Goal: Check status: Check status

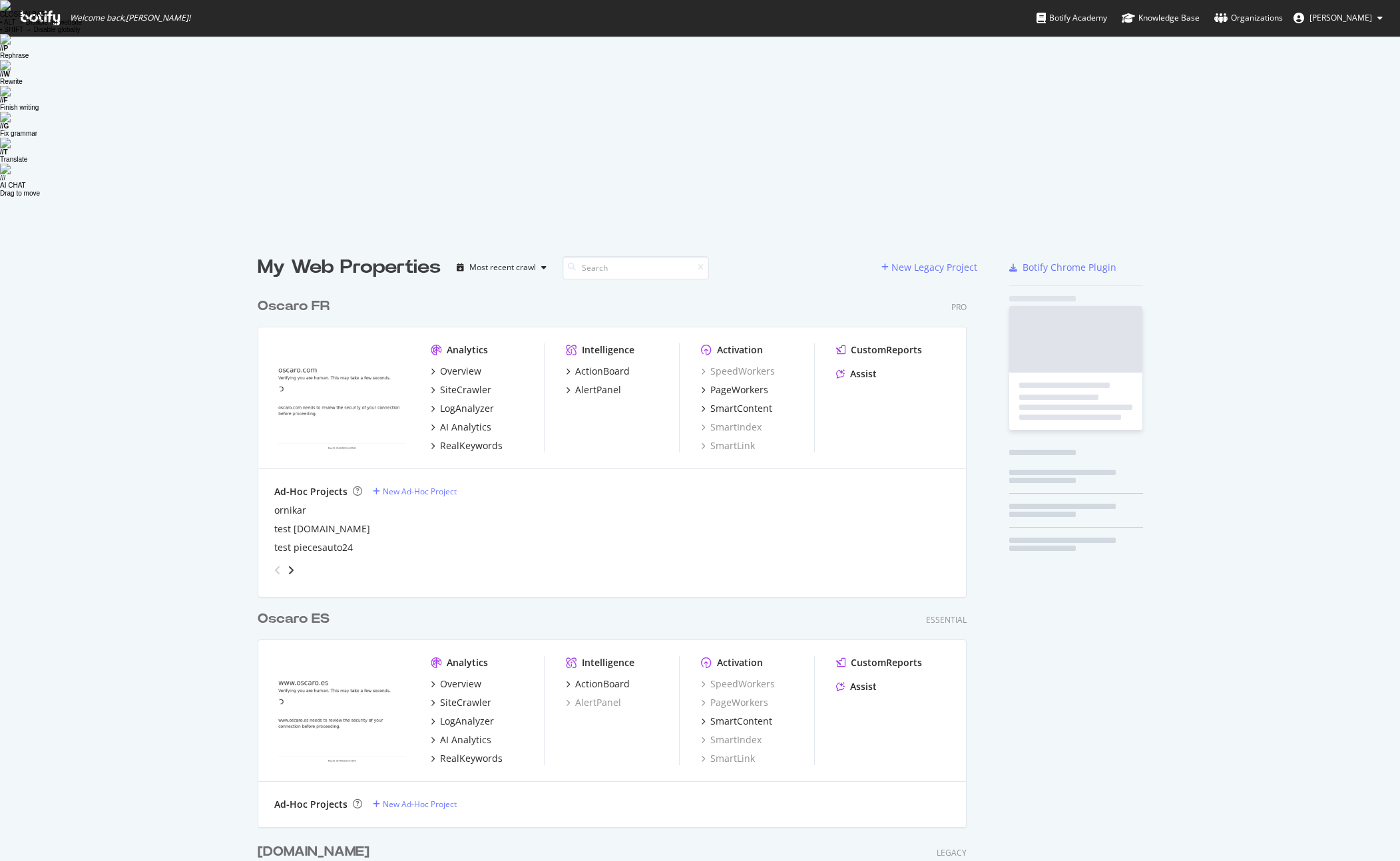
scroll to position [733, 720]
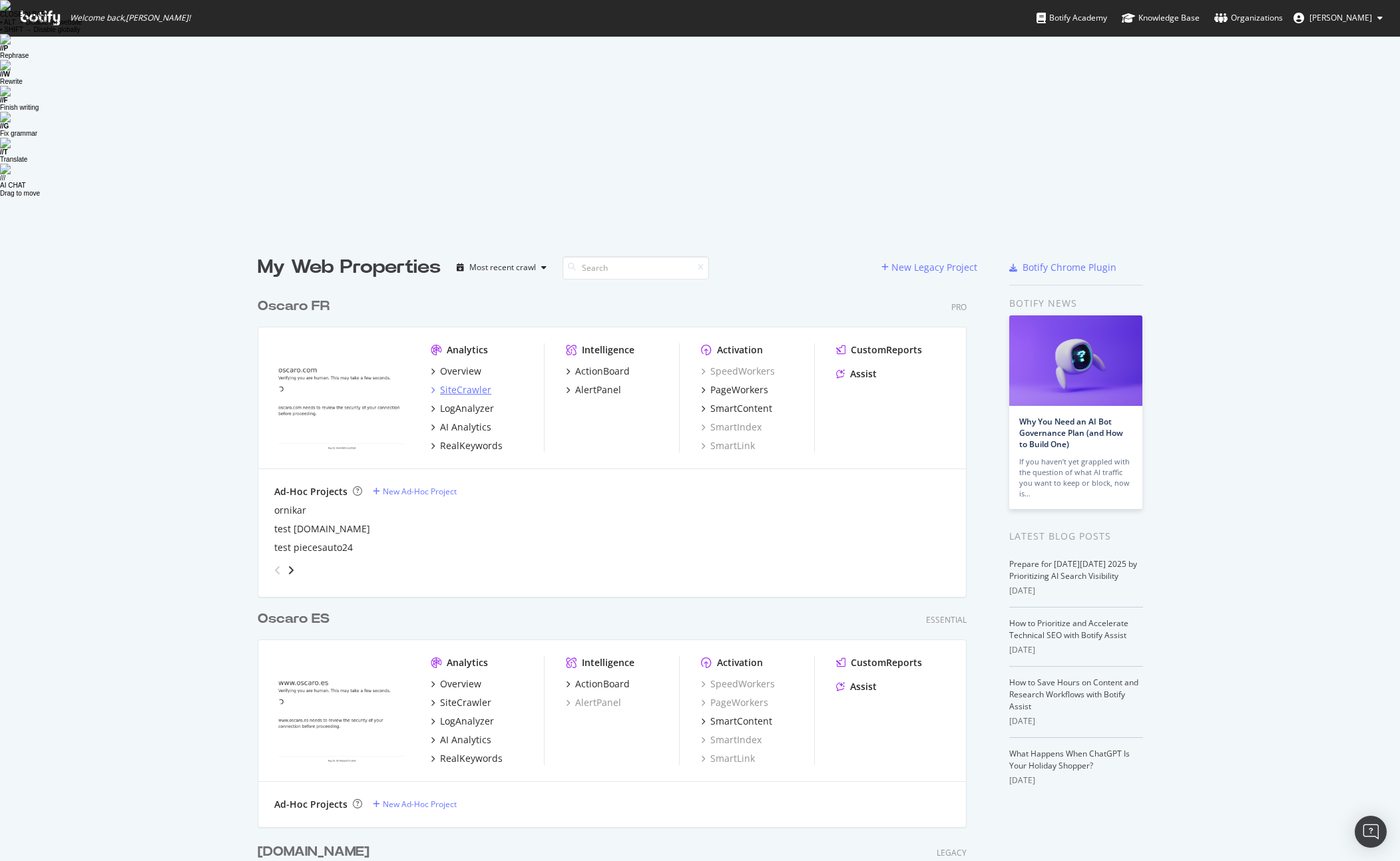
click at [476, 383] on div "SiteCrawler" at bounding box center [466, 389] width 51 height 14
